Goal: Information Seeking & Learning: Understand process/instructions

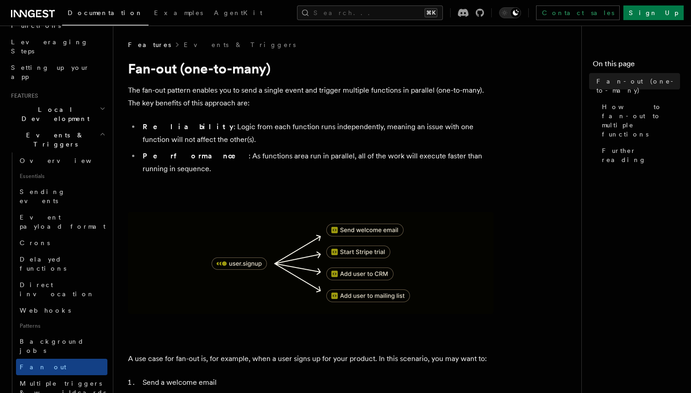
scroll to position [150, 0]
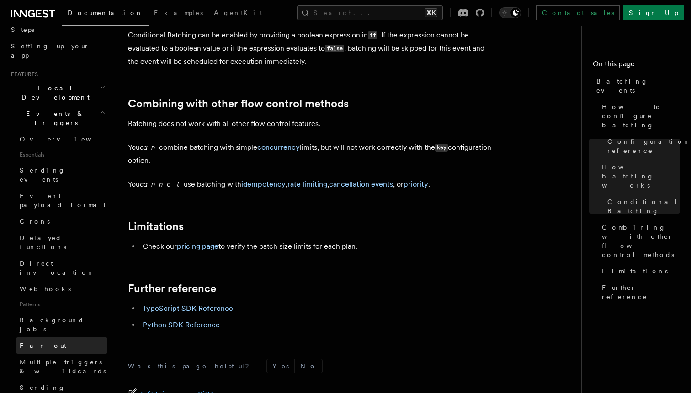
scroll to position [167, 0]
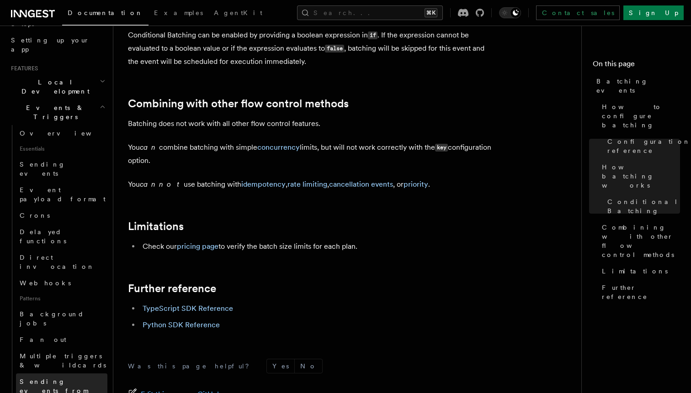
click at [76, 378] on span "Sending events from functions" at bounding box center [64, 391] width 88 height 27
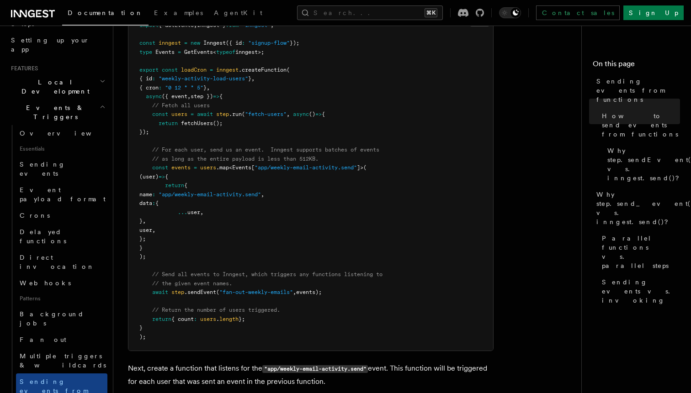
scroll to position [154, 0]
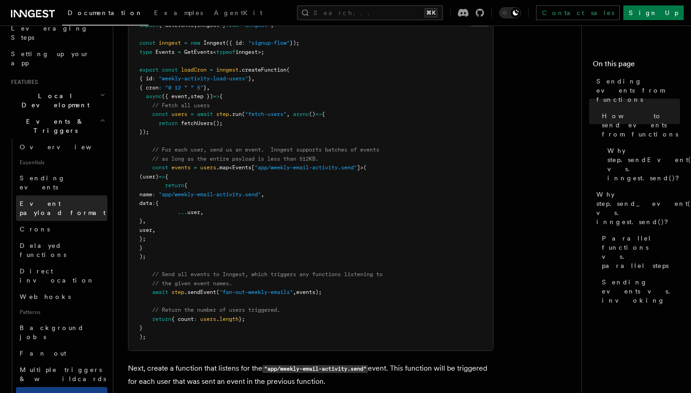
click at [56, 200] on span "Event payload format" at bounding box center [63, 208] width 86 height 16
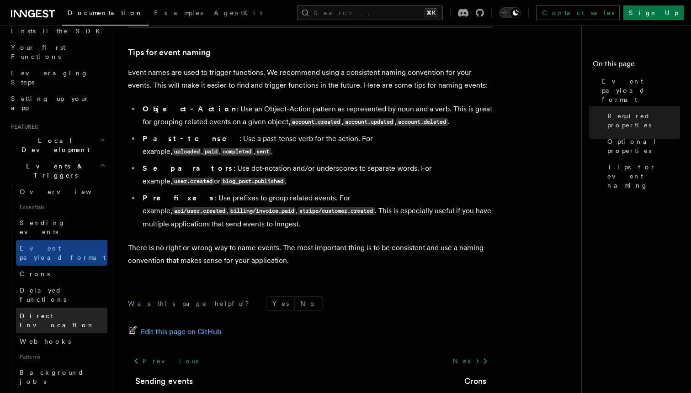
scroll to position [102, 0]
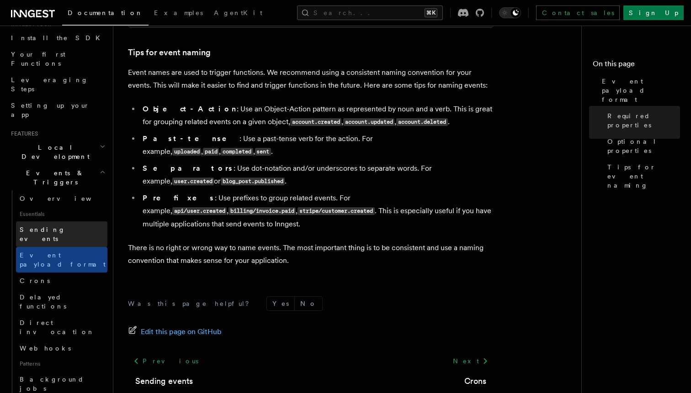
click at [65, 222] on link "Sending events" at bounding box center [61, 235] width 91 height 26
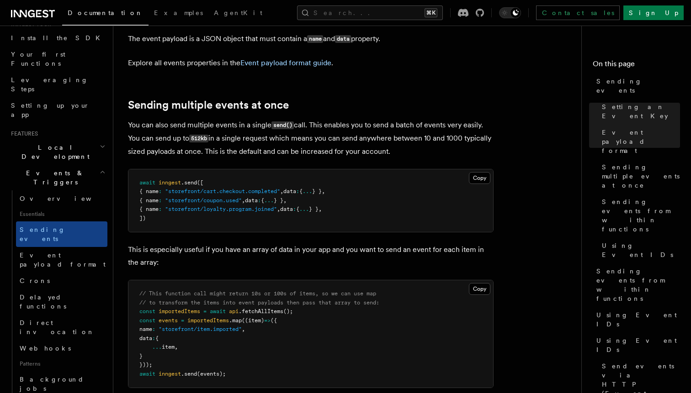
scroll to position [1029, 0]
click at [320, 280] on pre "// This function call might return 10s or 100s of items, so we can use map // t…" at bounding box center [310, 333] width 365 height 107
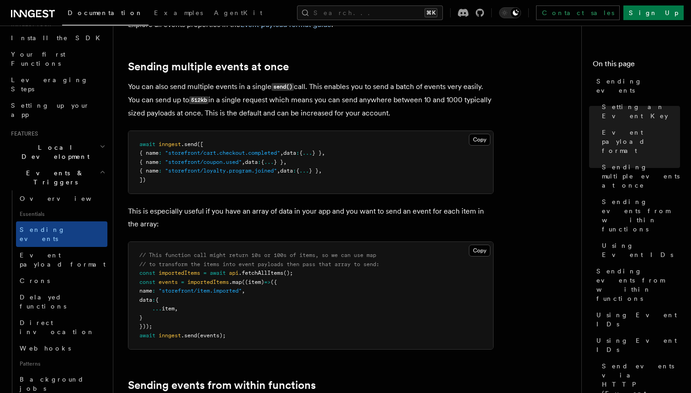
scroll to position [1068, 0]
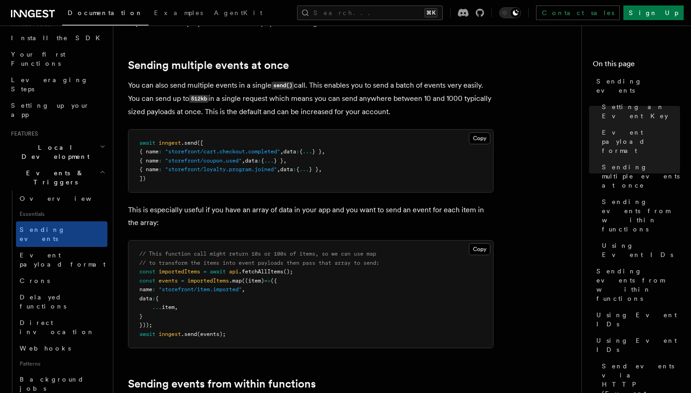
click at [295, 241] on pre "// This function call might return 10s or 100s of items, so we can use map // t…" at bounding box center [310, 294] width 365 height 107
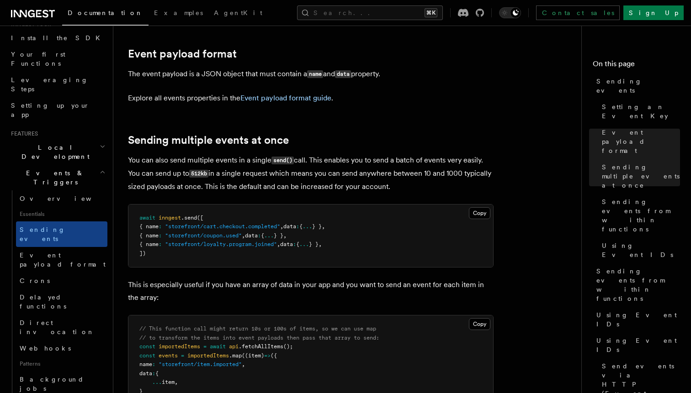
scroll to position [877, 0]
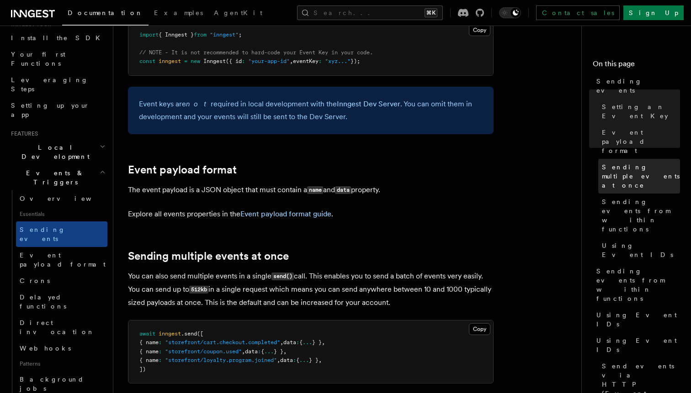
click at [653, 163] on span "Sending multiple events at once" at bounding box center [641, 176] width 78 height 27
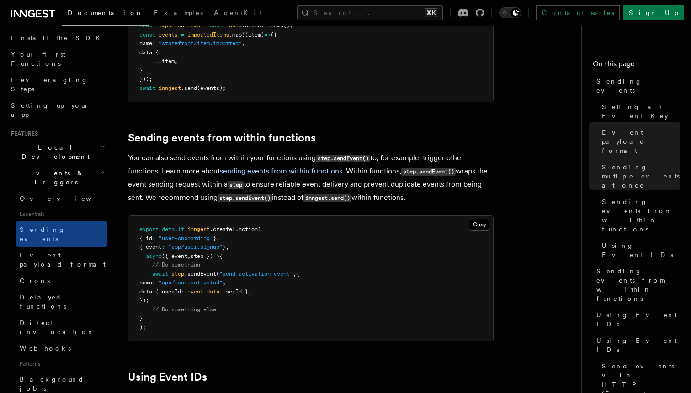
scroll to position [1315, 0]
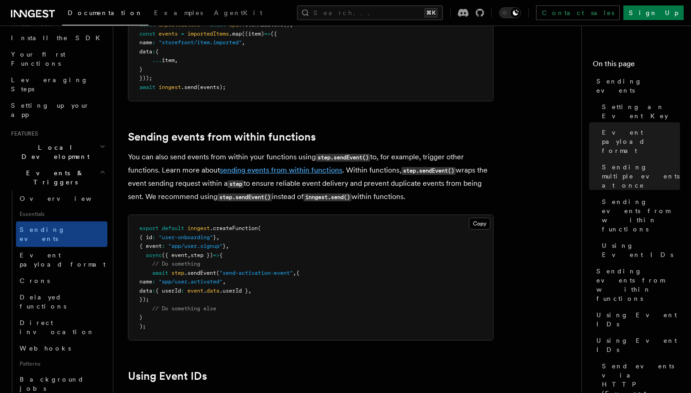
click at [309, 166] on link "sending events from within functions" at bounding box center [281, 170] width 122 height 9
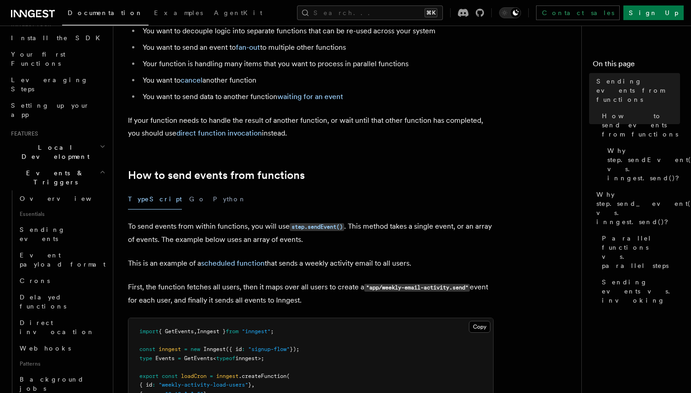
scroll to position [97, 0]
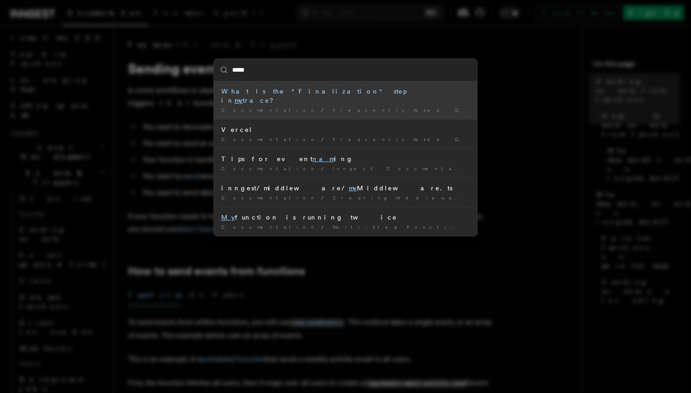
type input "******"
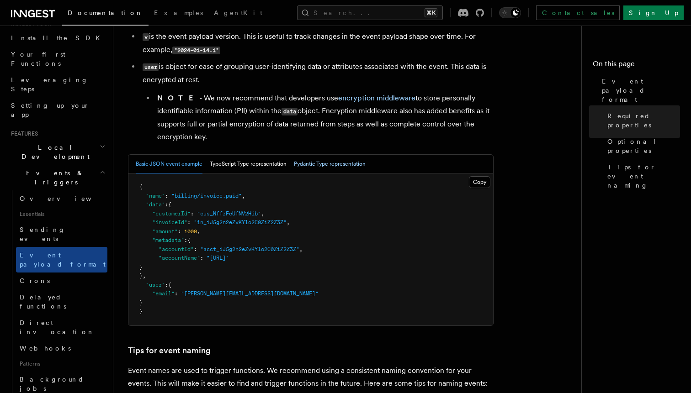
scroll to position [288, 0]
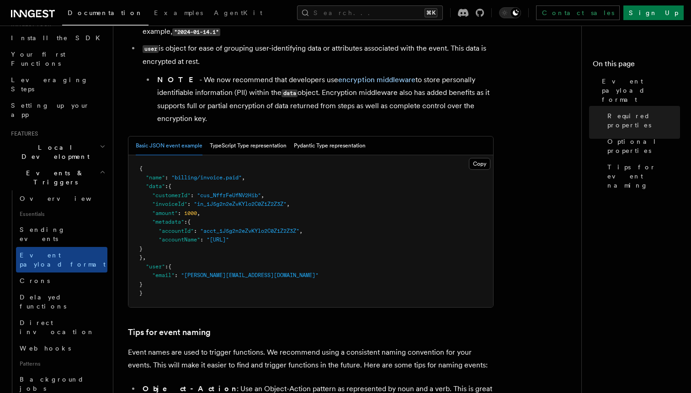
click at [341, 222] on pre "{ "name" : "billing/invoice.paid" , "data" : { "customerId" : "cus_NffrFeUfNV2H…" at bounding box center [310, 231] width 365 height 152
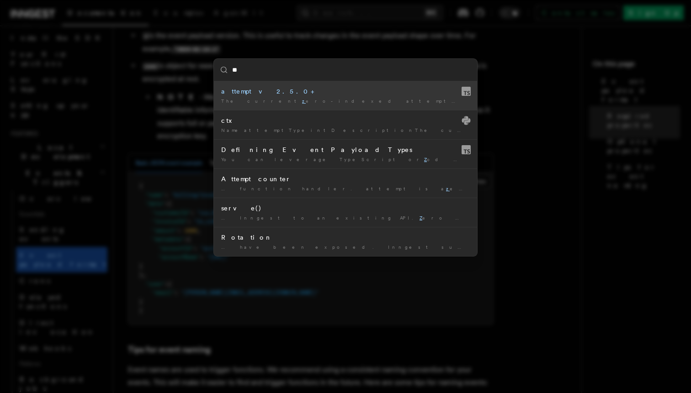
type input "***"
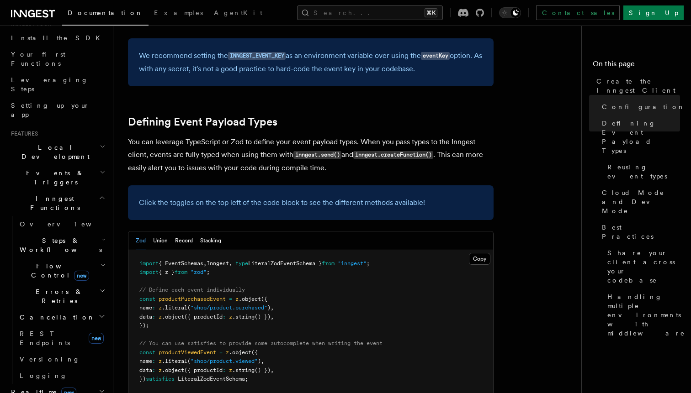
scroll to position [741, 0]
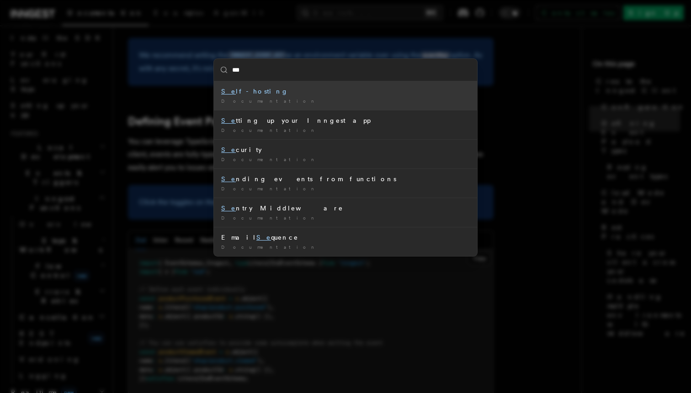
type input "****"
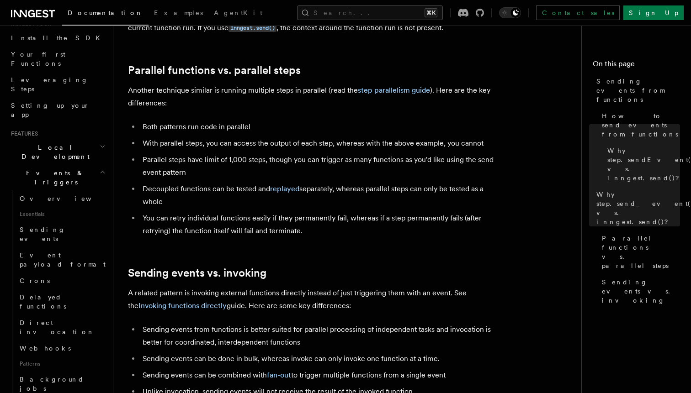
scroll to position [1084, 0]
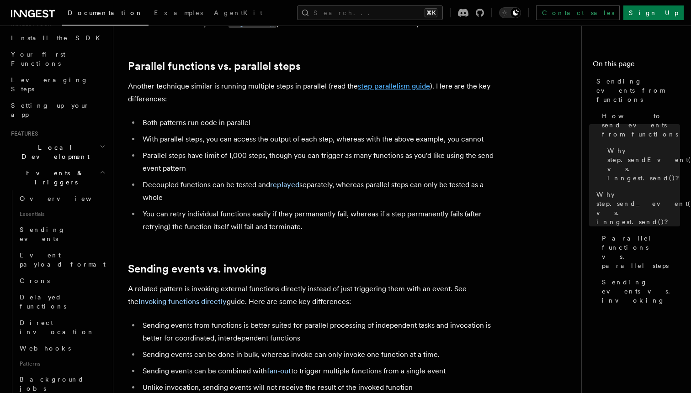
click at [382, 82] on link "step parallelism guide" at bounding box center [394, 86] width 72 height 9
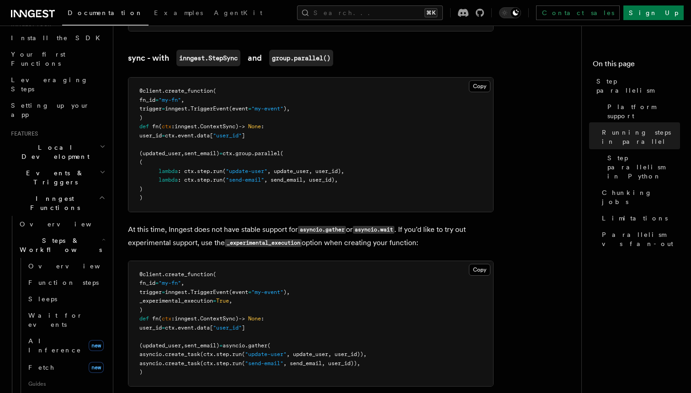
scroll to position [866, 0]
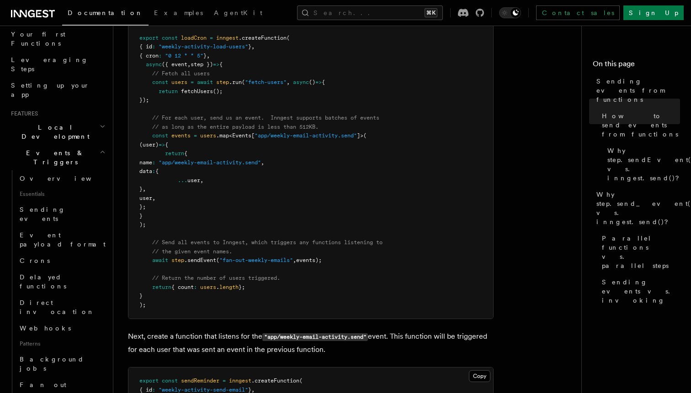
scroll to position [431, 0]
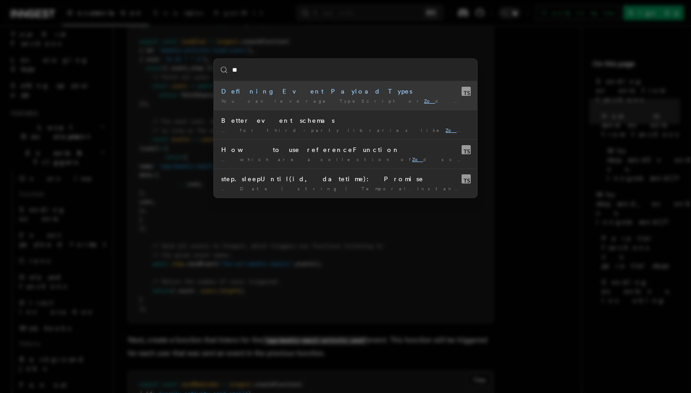
type input "***"
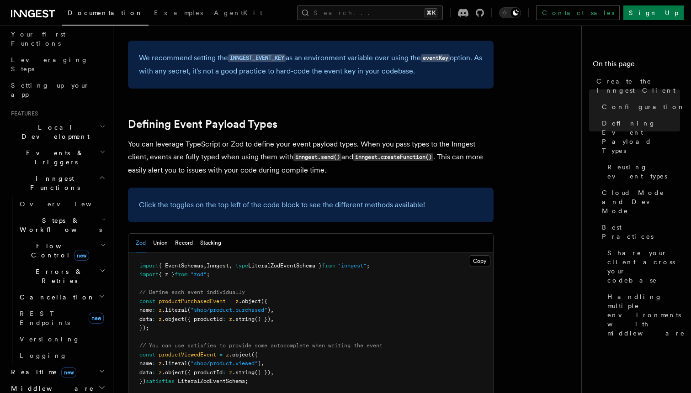
scroll to position [741, 0]
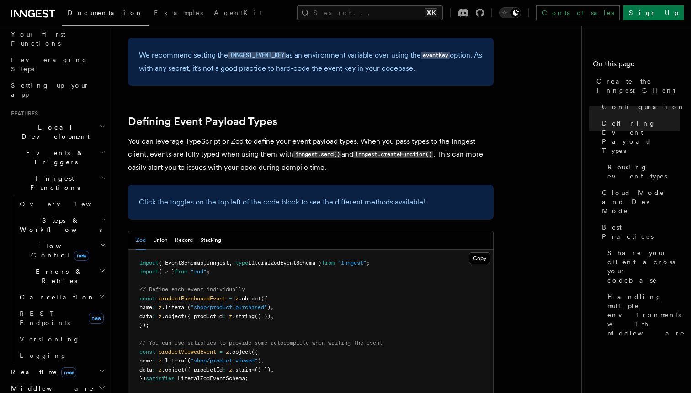
scroll to position [431, 0]
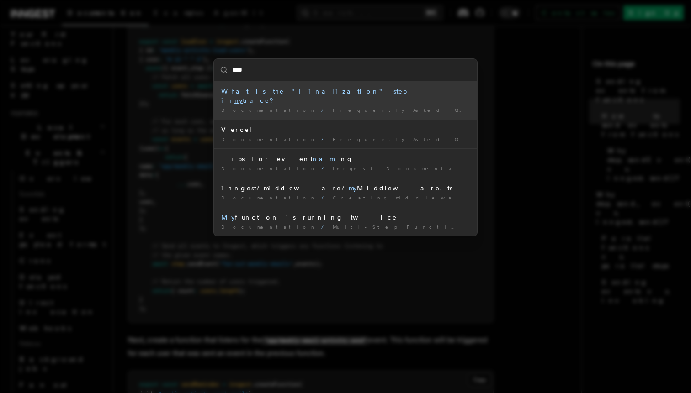
type input "*****"
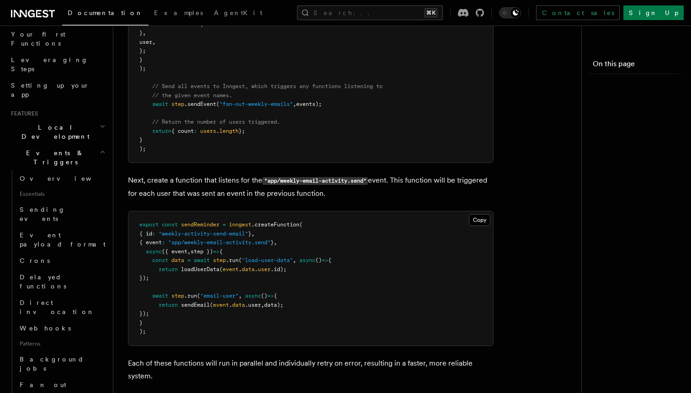
scroll to position [431, 0]
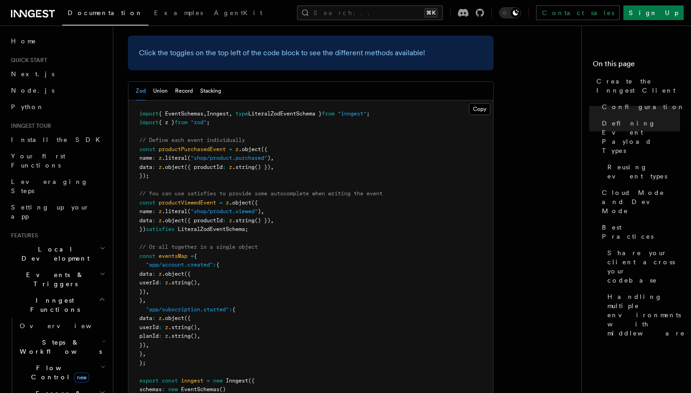
scroll to position [899, 0]
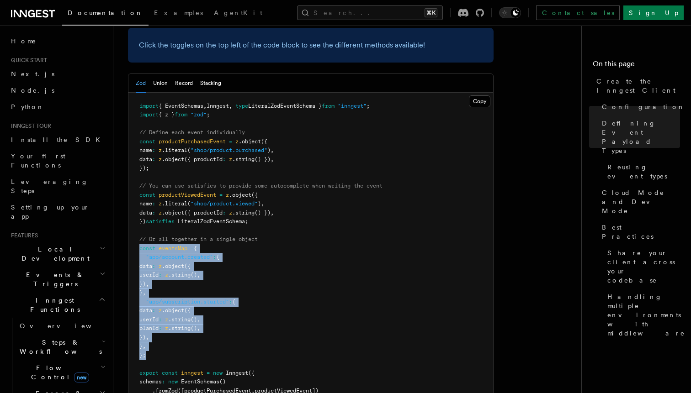
drag, startPoint x: 151, startPoint y: 287, endPoint x: 133, endPoint y: 181, distance: 108.1
click at [133, 181] on pre "import { EventSchemas , Inngest , type LiteralZodEventSchema } from "inngest" ;…" at bounding box center [310, 258] width 365 height 330
click at [372, 264] on pre "import { EventSchemas , Inngest , type LiteralZodEventSchema } from "inngest" ;…" at bounding box center [310, 258] width 365 height 330
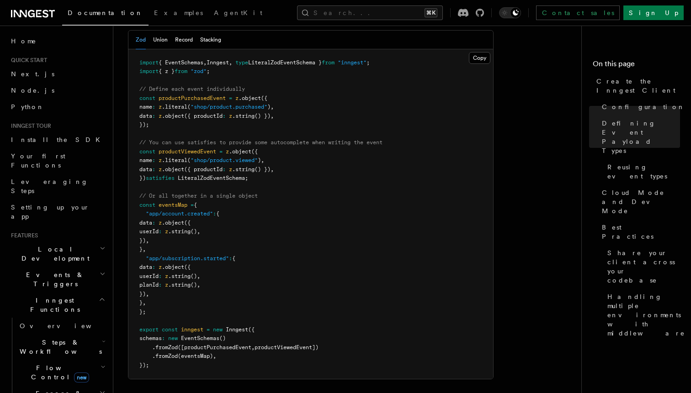
scroll to position [944, 0]
click at [327, 150] on pre "import { EventSchemas , Inngest , type LiteralZodEventSchema } from "inngest" ;…" at bounding box center [310, 212] width 365 height 330
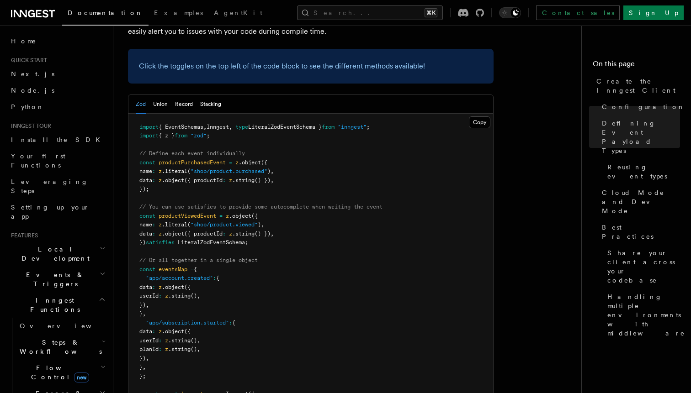
scroll to position [877, 0]
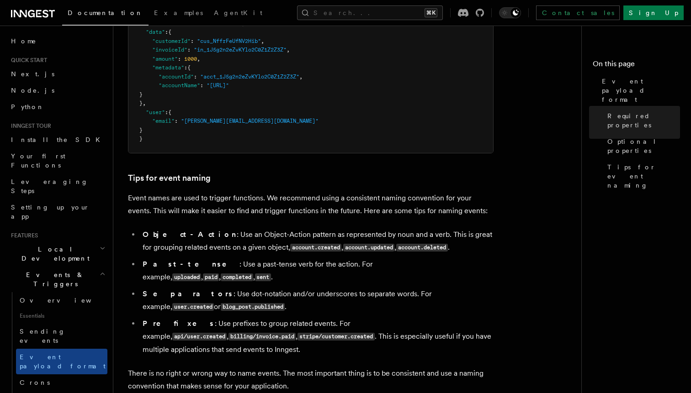
scroll to position [475, 0]
